Goal: Task Accomplishment & Management: Use online tool/utility

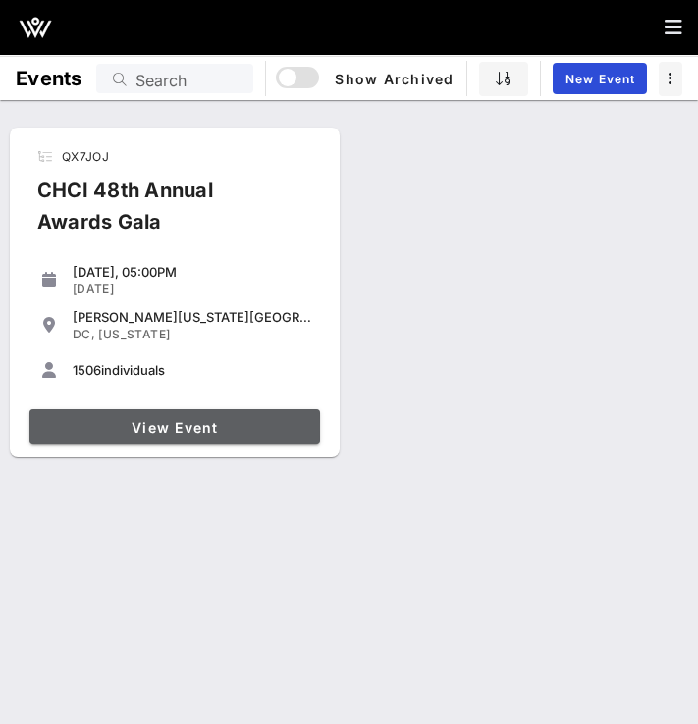
click at [244, 419] on span "View Event" at bounding box center [174, 427] width 275 height 17
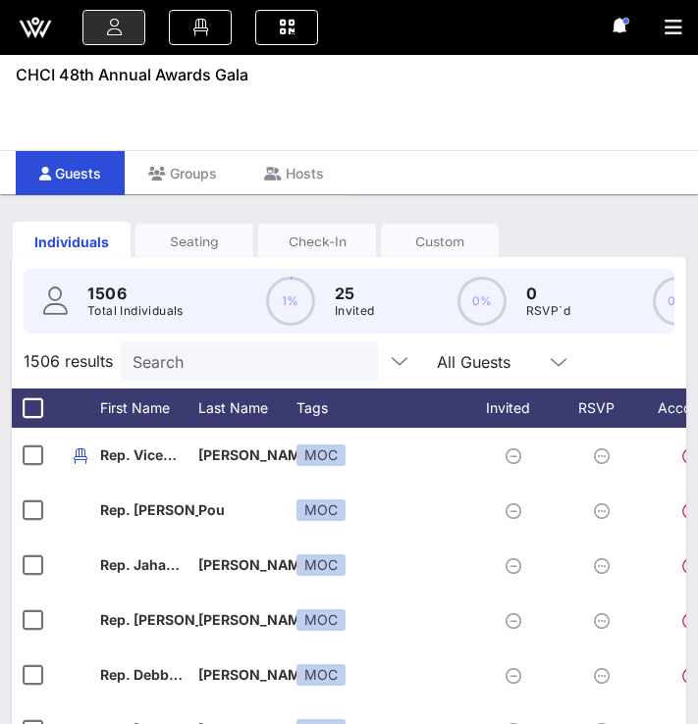
click at [192, 246] on div "Seating" at bounding box center [194, 242] width 118 height 19
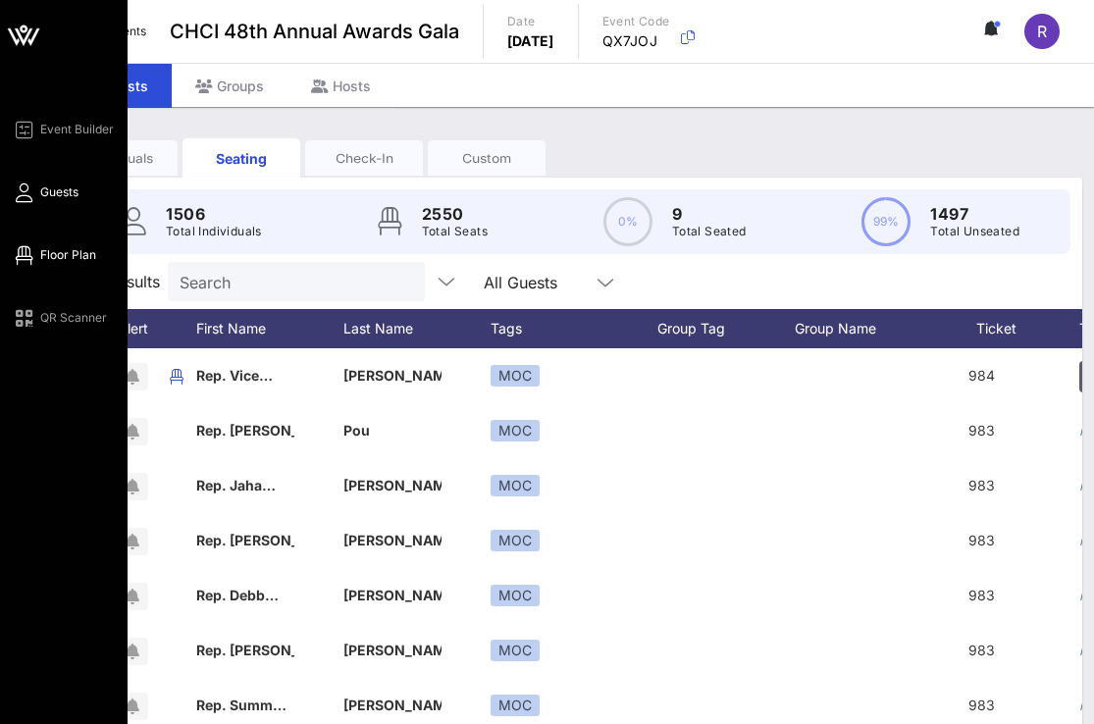
click at [58, 258] on span "Floor Plan" at bounding box center [68, 255] width 56 height 18
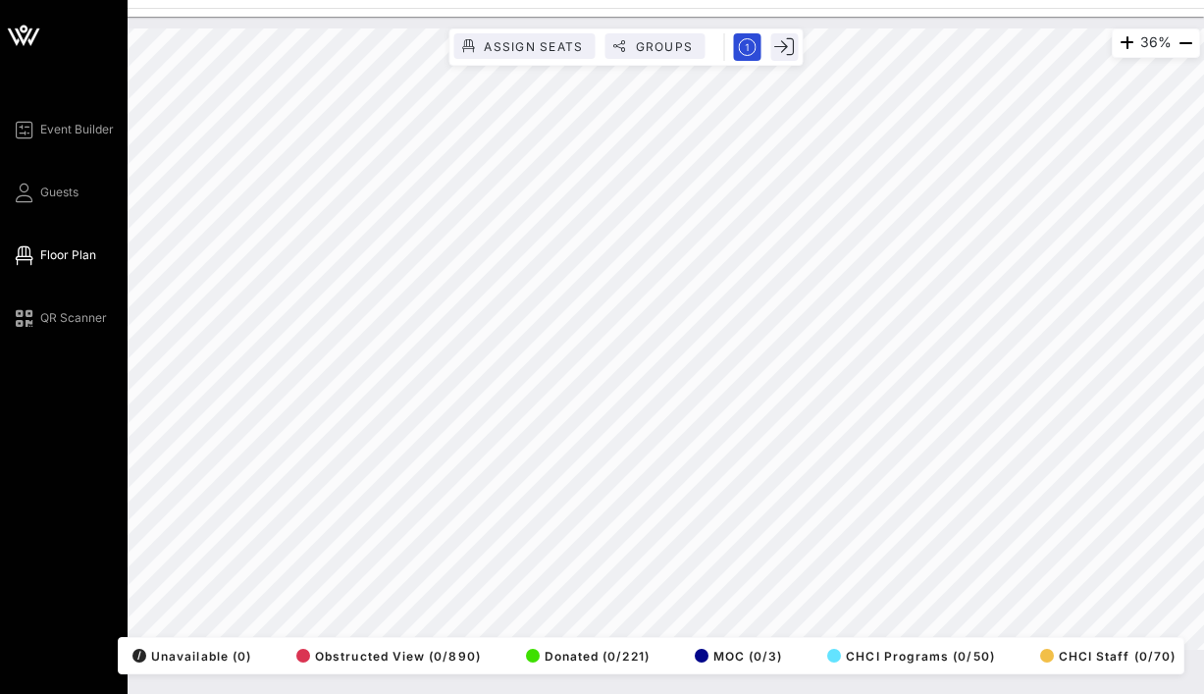
click at [46, 370] on div "Event Builder Guests Floor Plan QR Scanner CHCI 48th Annual Awards Gala 36% Ass…" at bounding box center [602, 347] width 1204 height 694
click at [70, 252] on span "Floor Plan" at bounding box center [68, 255] width 56 height 18
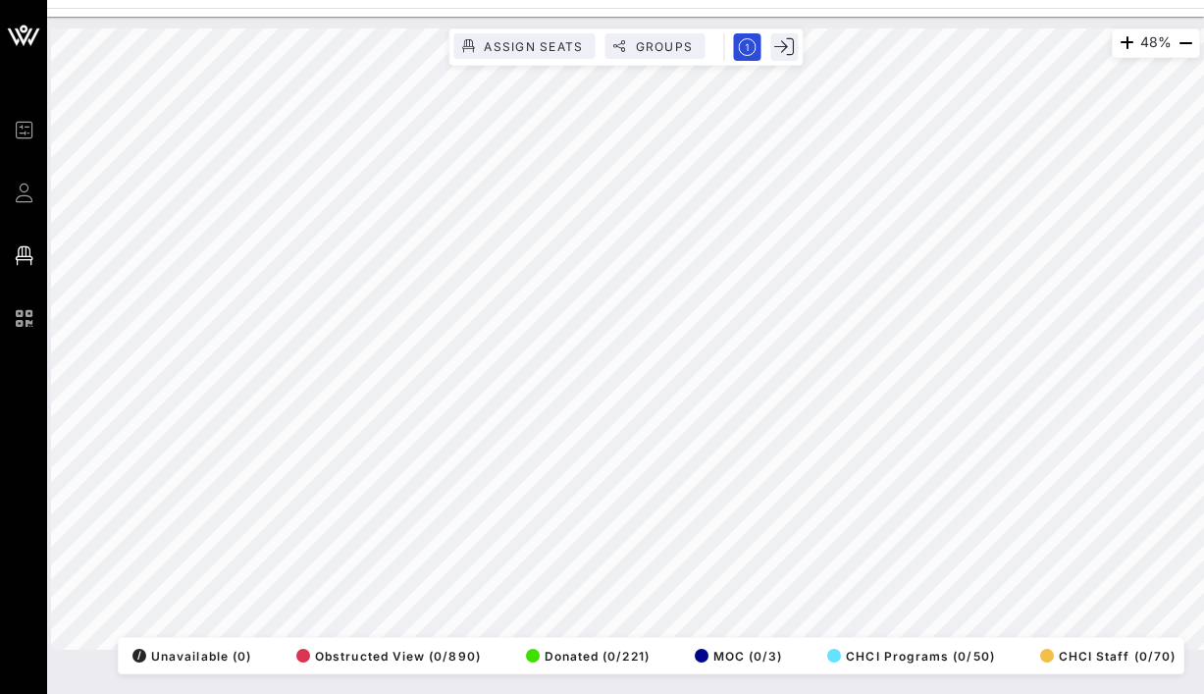
click at [697, 343] on html "Event Builder Guests Floor Plan QR Scanner CHCI 48th Annual Awards Gala 48% Ass…" at bounding box center [602, 347] width 1204 height 694
click at [356, 639] on div "68% Assign Seats Groups Exit All Reserved Shared Total Guests 1440 Total Seated…" at bounding box center [625, 338] width 1149 height 621
click at [0, 446] on html "Event Builder Guests Floor Plan QR Scanner CHCI 48th Annual Awards Gala 88% Ass…" at bounding box center [602, 347] width 1204 height 694
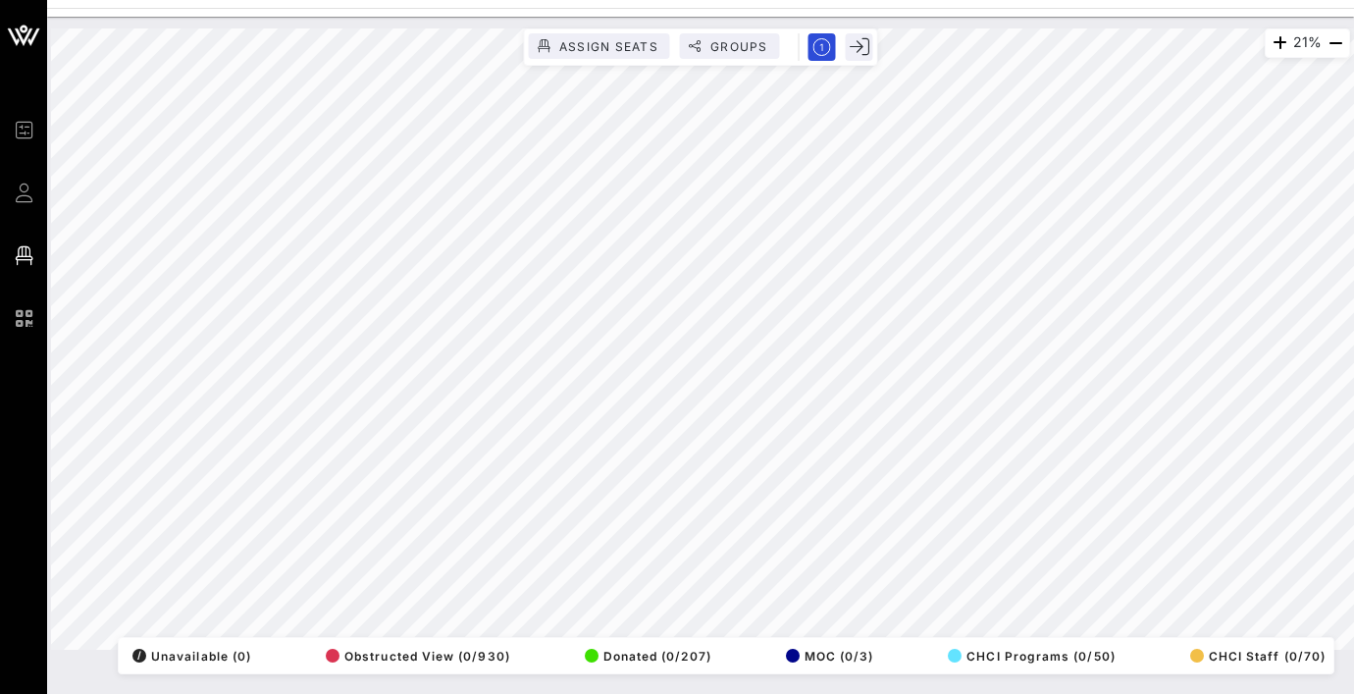
click at [697, 37] on div "21% Assign Seats Groups Exit All Reserved Shared Total Guests 1440 Total Seated…" at bounding box center [700, 338] width 1299 height 621
click at [697, 637] on div "34% Assign Seats Groups Exit All Reserved Shared Total Guests 1440 Total Seated…" at bounding box center [700, 338] width 1299 height 621
